Goal: Information Seeking & Learning: Learn about a topic

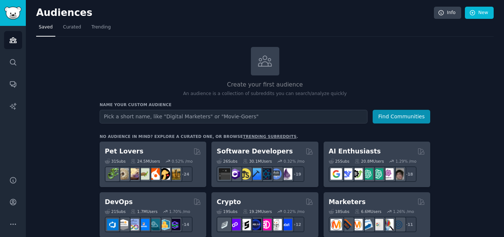
click at [182, 119] on input "text" at bounding box center [234, 117] width 268 height 14
type input "v"
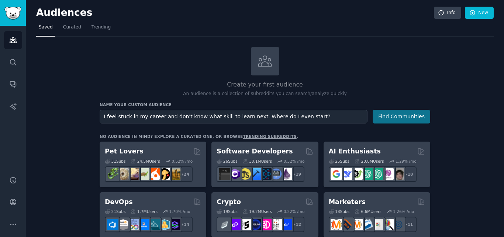
type input "I feel stuck in my career and don't know what skill to learn next. Where do I e…"
click at [397, 113] on button "Find Communities" at bounding box center [402, 117] width 58 height 14
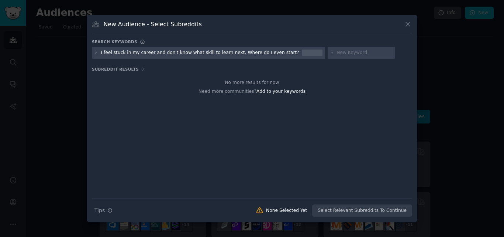
click at [409, 21] on icon at bounding box center [408, 24] width 8 height 8
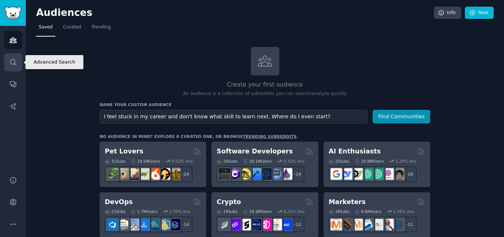
click at [11, 68] on link "Search" at bounding box center [13, 62] width 18 height 18
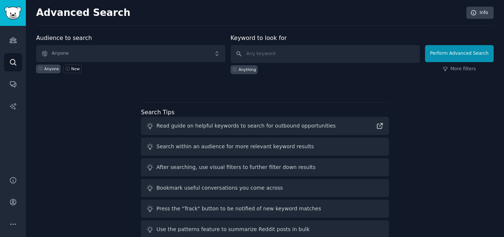
click at [97, 63] on div "Anyone New" at bounding box center [130, 67] width 189 height 11
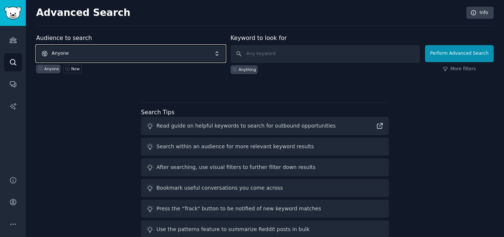
click at [107, 55] on span "Anyone" at bounding box center [130, 53] width 189 height 17
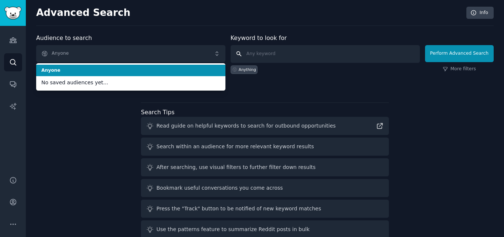
click at [278, 54] on input "text" at bounding box center [325, 54] width 189 height 18
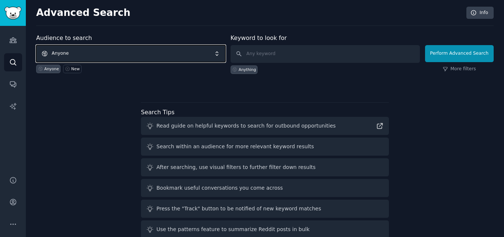
click at [176, 58] on span "Anyone" at bounding box center [130, 53] width 189 height 17
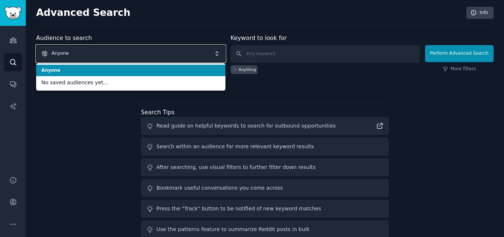
click at [176, 58] on span "Anyone" at bounding box center [130, 53] width 189 height 17
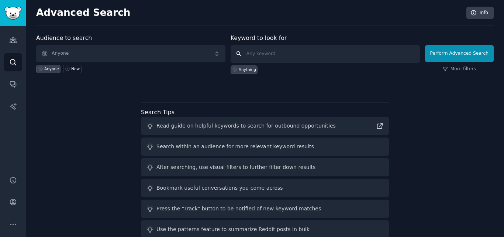
click at [271, 48] on input "text" at bounding box center [325, 54] width 189 height 18
paste input "I feel stuck in my career and don't know what skill to learn next. Where do I e…"
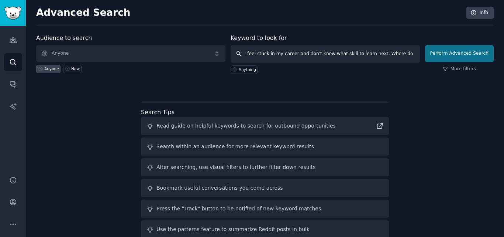
type input "I feel stuck in my career and don't know what skill to learn next. Where do I e…"
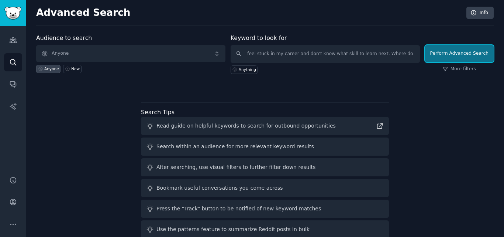
click at [441, 49] on button "Perform Advanced Search" at bounding box center [459, 53] width 69 height 17
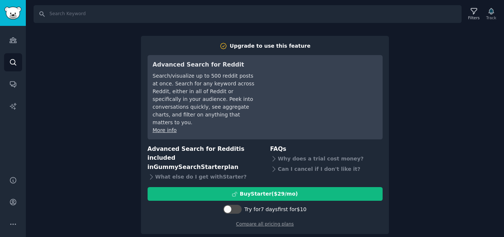
click at [7, 94] on div "Audiences Search Conversations AI Reports" at bounding box center [13, 96] width 26 height 141
click at [8, 90] on link "Conversations" at bounding box center [13, 84] width 18 height 18
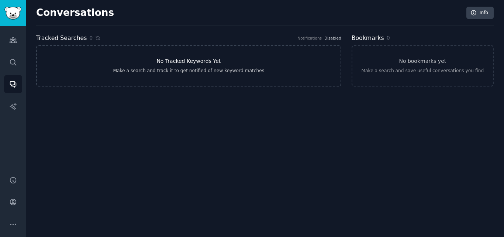
click at [217, 81] on link "No Tracked Keywords Yet Make a search and track it to get notified of new keywo…" at bounding box center [188, 65] width 305 height 41
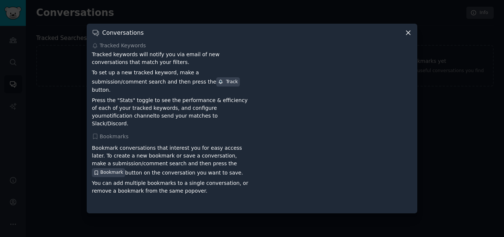
click at [410, 37] on icon at bounding box center [409, 33] width 8 height 8
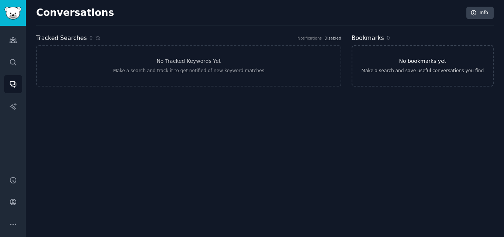
click at [463, 72] on div "Make a search and save useful conversations you find" at bounding box center [422, 71] width 123 height 7
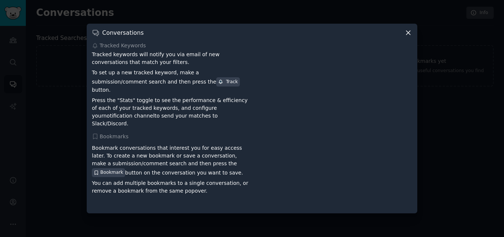
click at [408, 36] on icon at bounding box center [409, 33] width 8 height 8
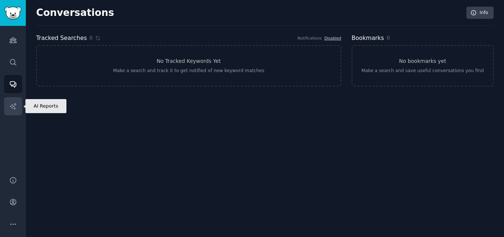
click at [7, 109] on link "AI Reports" at bounding box center [13, 106] width 18 height 18
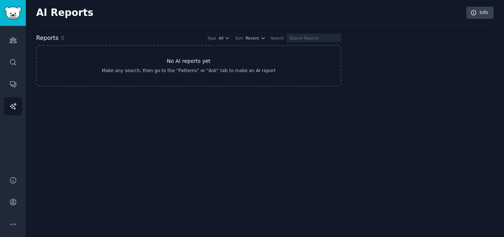
click at [114, 85] on link "No AI reports yet Make any search, then go to the "Patterns" or "Ask" tab to ma…" at bounding box center [188, 65] width 305 height 41
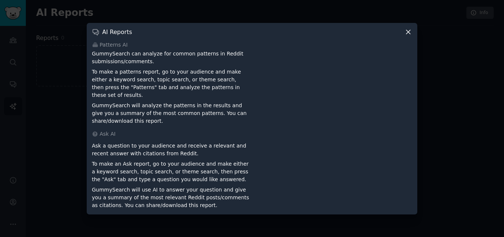
click at [413, 35] on div "AI Reports Patterns AI GummySearch can analyze for common patterns in Reddit su…" at bounding box center [252, 118] width 331 height 191
click at [408, 34] on icon at bounding box center [408, 32] width 4 height 4
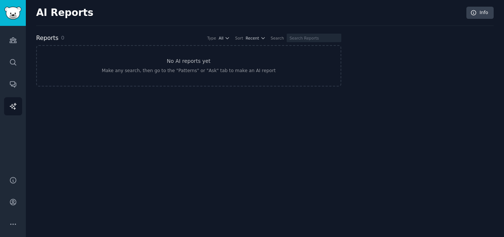
click at [15, 51] on div "Audiences Search Conversations AI Reports" at bounding box center [13, 96] width 26 height 141
click at [14, 50] on div "Audiences Search Conversations AI Reports" at bounding box center [13, 96] width 26 height 141
click at [13, 47] on link "Audiences" at bounding box center [13, 40] width 18 height 18
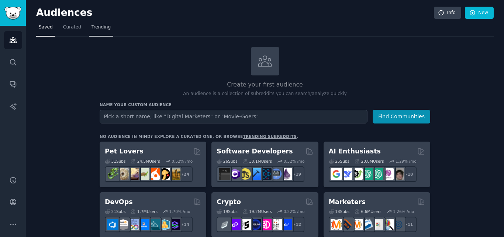
click at [99, 31] on link "Trending" at bounding box center [101, 28] width 24 height 15
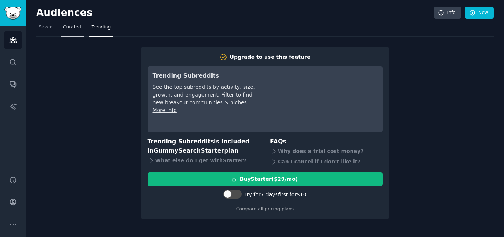
click at [66, 29] on span "Curated" at bounding box center [72, 27] width 18 height 7
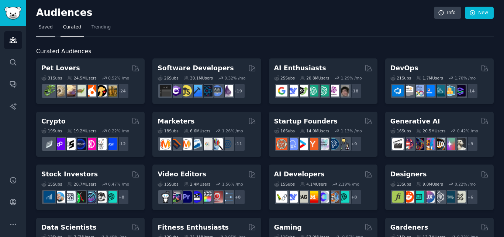
click at [48, 29] on span "Saved" at bounding box center [46, 27] width 14 height 7
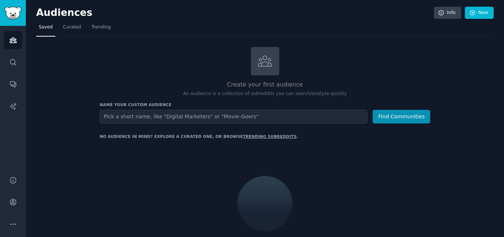
click at [241, 116] on input "text" at bounding box center [234, 117] width 268 height 14
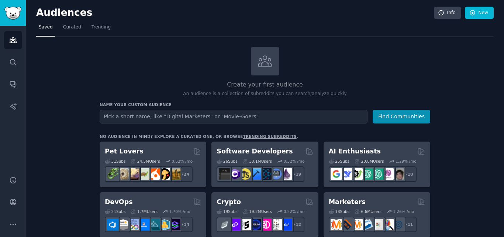
click at [204, 113] on input "text" at bounding box center [234, 117] width 268 height 14
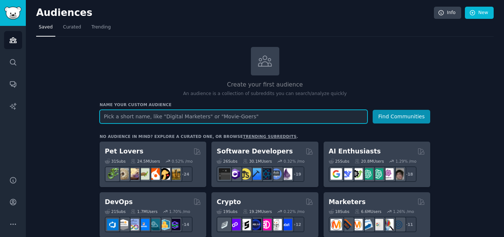
click at [207, 115] on input "text" at bounding box center [234, 117] width 268 height 14
paste input "How to stop procrastinating"
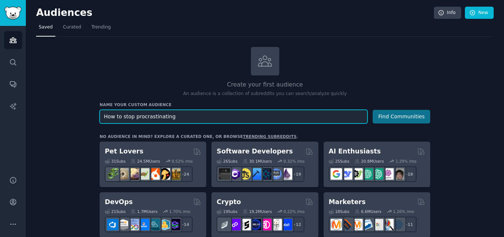
type input "How to stop procrastinating"
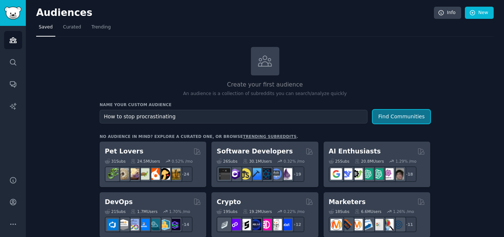
click at [377, 117] on button "Find Communities" at bounding box center [402, 117] width 58 height 14
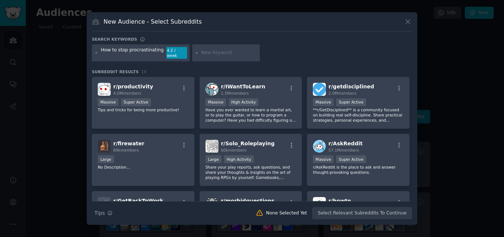
click at [406, 24] on icon at bounding box center [408, 22] width 8 height 8
